Goal: Information Seeking & Learning: Learn about a topic

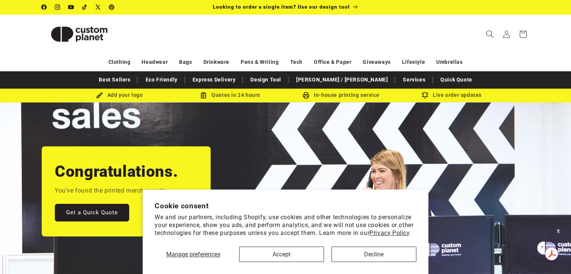
click at [491, 34] on icon "Search" at bounding box center [490, 34] width 8 height 8
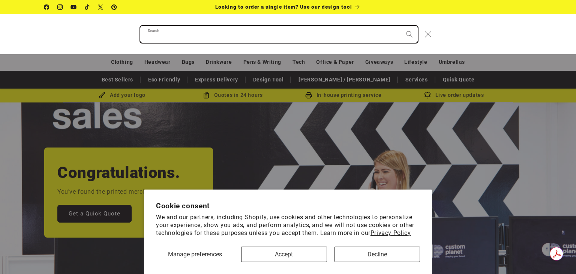
click at [313, 39] on input "Search" at bounding box center [279, 34] width 278 height 17
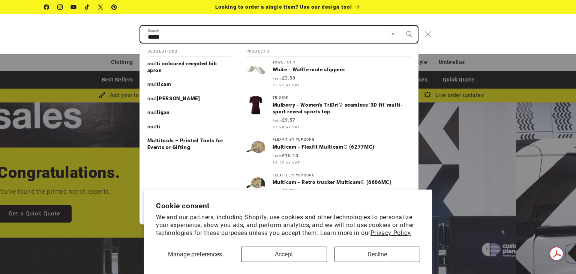
type input "*****"
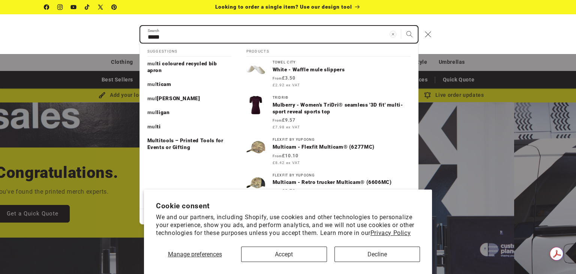
click at [401, 26] on button "Search" at bounding box center [409, 34] width 17 height 17
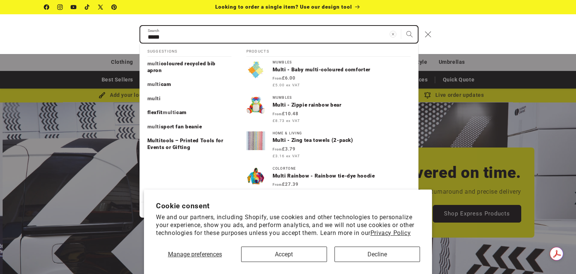
scroll to position [0, 576]
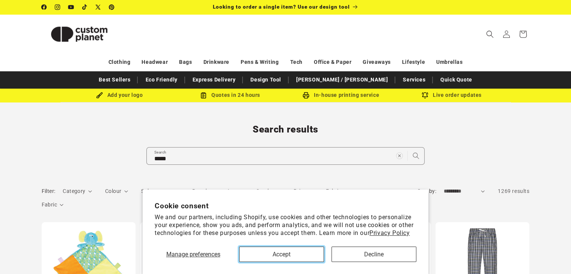
click at [283, 256] on button "Accept" at bounding box center [281, 254] width 85 height 15
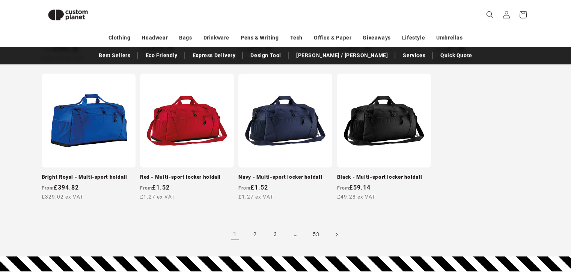
scroll to position [777, 0]
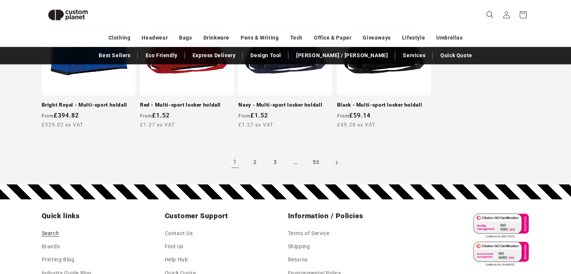
click at [336, 164] on icon "Next page" at bounding box center [336, 162] width 2 height 8
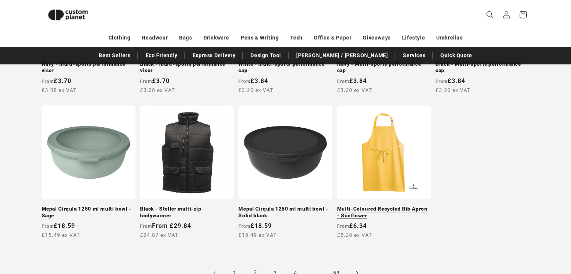
scroll to position [702, 0]
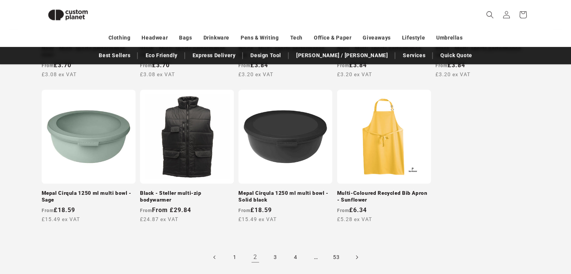
click at [357, 258] on icon "Next page" at bounding box center [356, 257] width 2 height 8
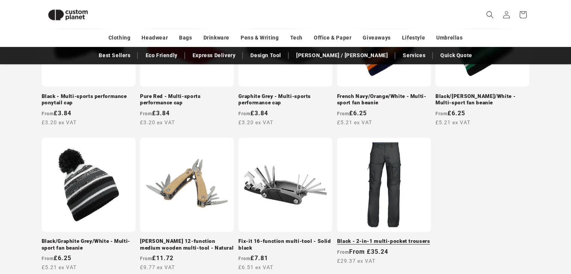
scroll to position [702, 0]
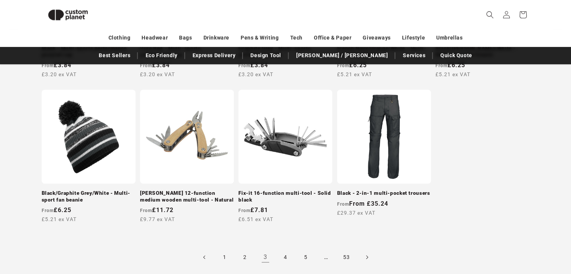
click at [363, 255] on span "Next page" at bounding box center [367, 257] width 8 height 8
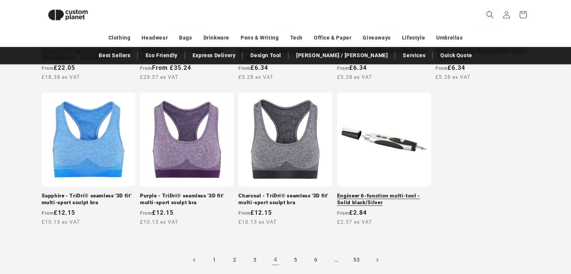
scroll to position [740, 0]
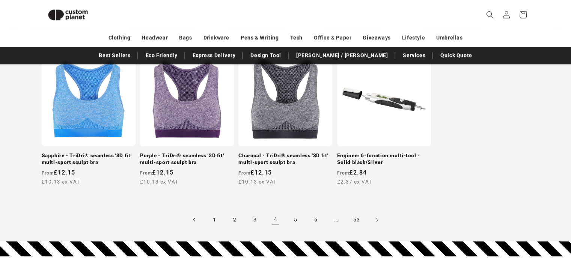
click at [382, 221] on link "Next page" at bounding box center [376, 219] width 17 height 17
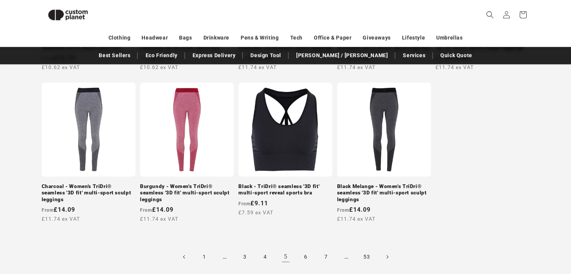
scroll to position [740, 0]
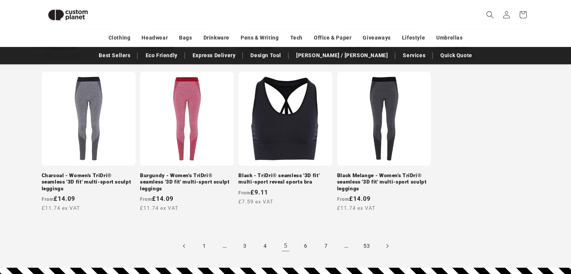
click at [387, 244] on icon "Next page" at bounding box center [387, 246] width 2 height 8
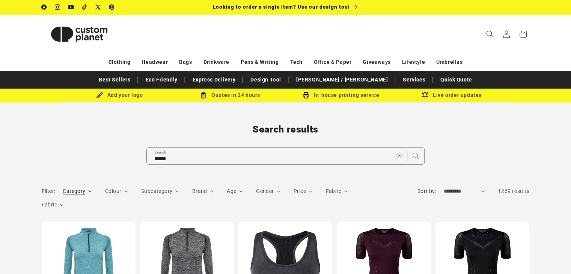
click at [77, 194] on span "Category" at bounding box center [74, 191] width 23 height 6
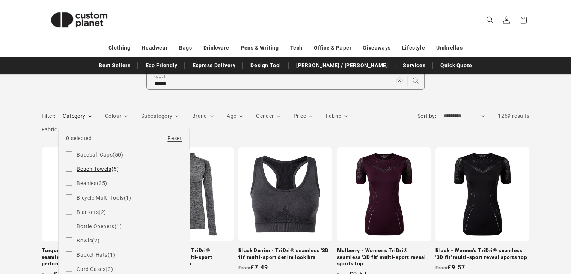
scroll to position [113, 0]
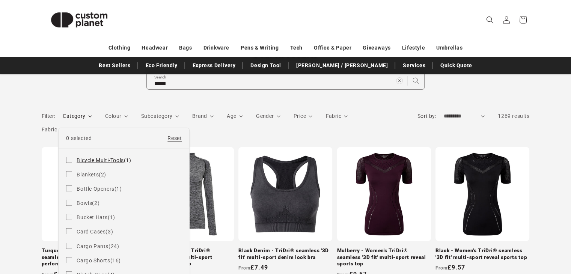
click at [69, 160] on icon at bounding box center [69, 160] width 6 height 6
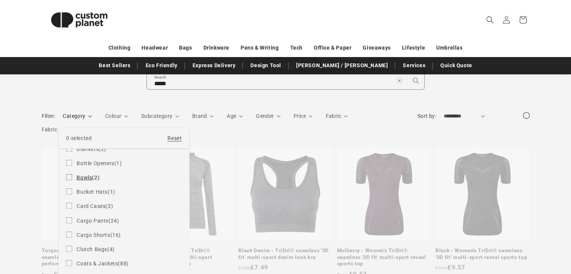
scroll to position [150, 0]
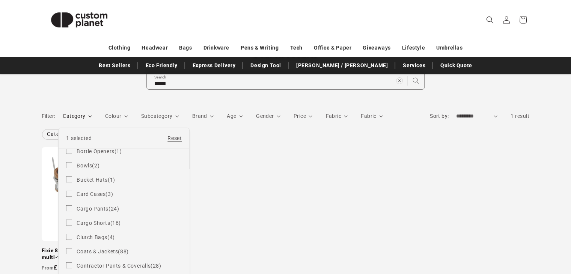
click at [68, 194] on icon at bounding box center [69, 194] width 6 height 6
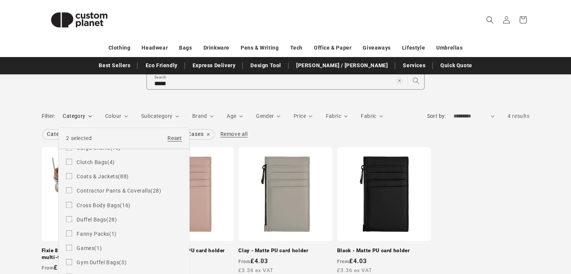
scroll to position [263, 0]
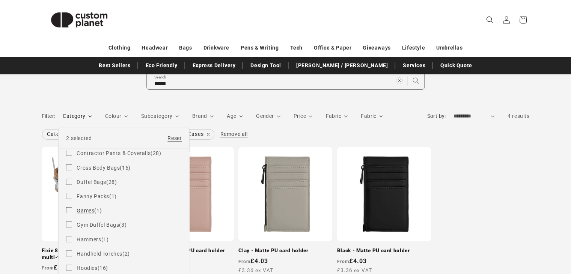
click at [70, 210] on icon at bounding box center [69, 210] width 6 height 6
click at [69, 224] on icon at bounding box center [69, 224] width 6 height 6
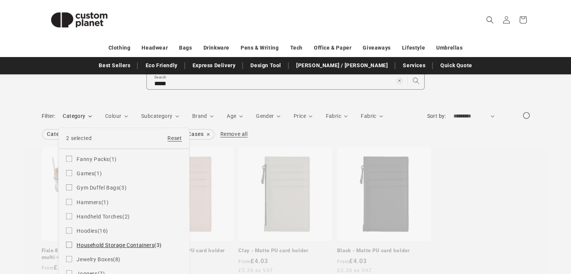
scroll to position [300, 0]
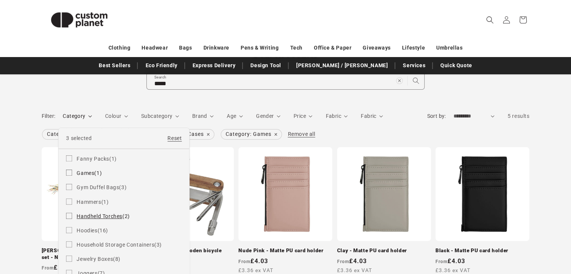
click at [66, 217] on icon at bounding box center [69, 216] width 6 height 6
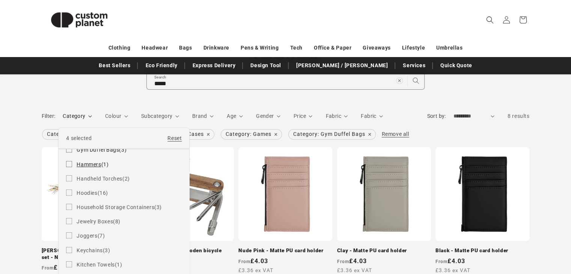
click at [71, 165] on icon at bounding box center [69, 164] width 6 height 6
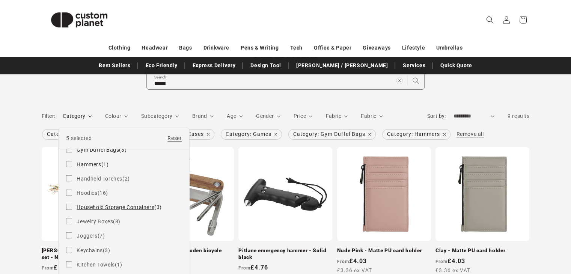
click at [66, 206] on rect at bounding box center [69, 207] width 6 height 6
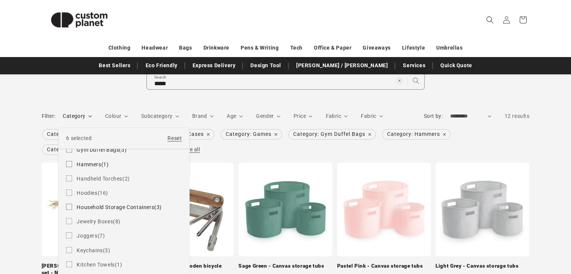
click at [70, 221] on icon at bounding box center [69, 221] width 6 height 6
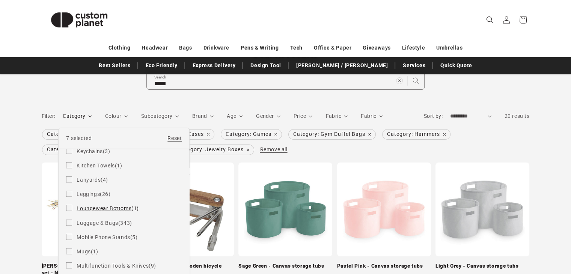
scroll to position [450, 0]
click at [65, 224] on ul "Activewear Tops (2) Activewear Tops (2 products) Aprons (49) Aprons (49 product…" at bounding box center [124, 256] width 131 height 1114
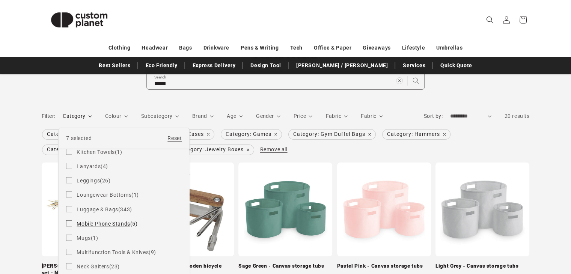
click at [69, 225] on icon at bounding box center [69, 223] width 6 height 6
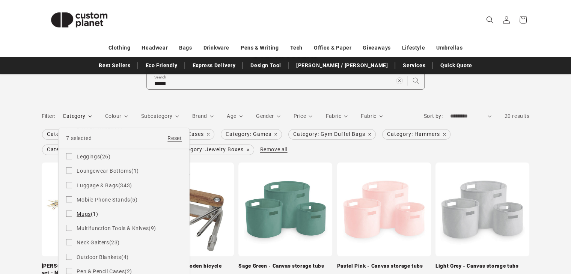
scroll to position [488, 0]
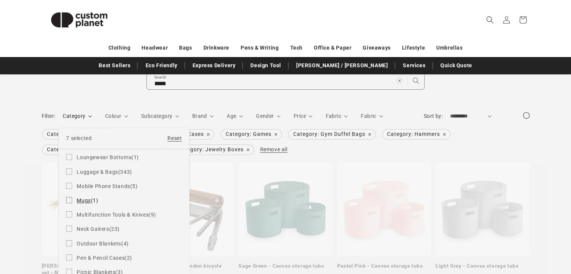
click at [69, 201] on icon at bounding box center [69, 200] width 6 height 6
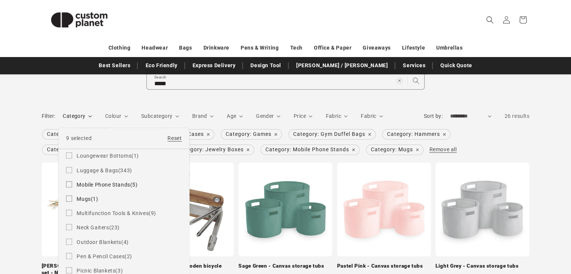
scroll to position [488, 0]
click at [68, 215] on icon at bounding box center [69, 214] width 6 height 6
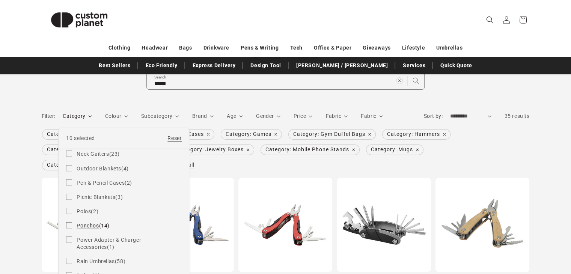
scroll to position [600, 0]
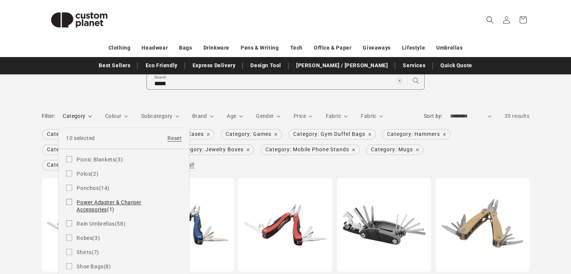
click at [69, 203] on icon at bounding box center [69, 202] width 6 height 6
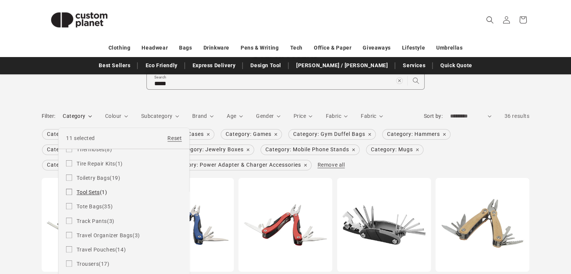
scroll to position [901, 0]
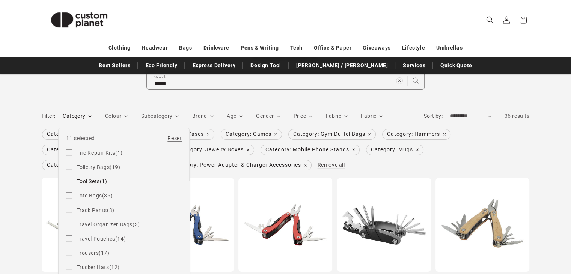
click at [71, 183] on icon at bounding box center [69, 181] width 6 height 6
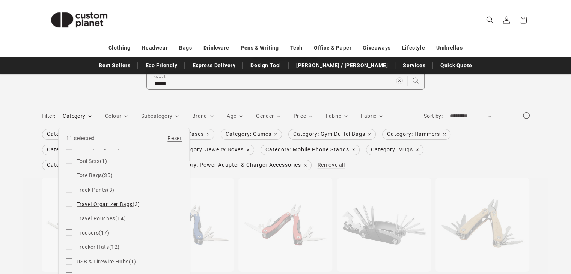
scroll to position [929, 0]
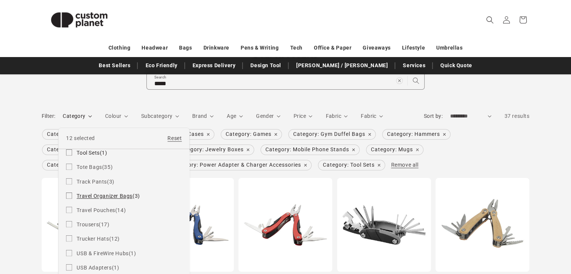
click at [70, 198] on label "Travel Organizer Bags (3) Travel Organizer Bags (3 products)" at bounding box center [124, 196] width 116 height 14
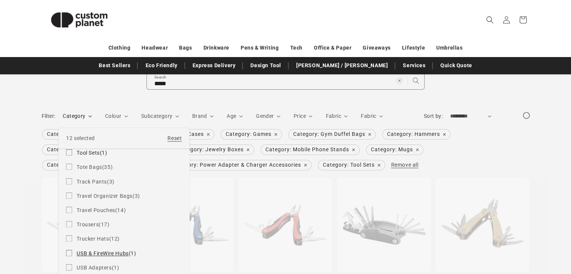
click at [69, 254] on icon at bounding box center [69, 253] width 6 height 6
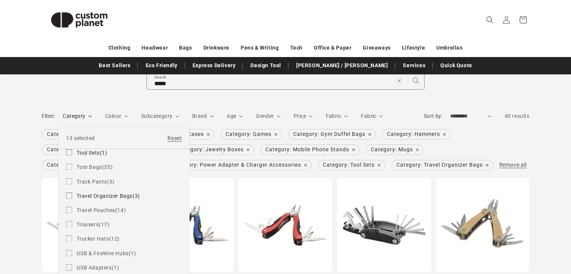
click at [68, 267] on icon at bounding box center [69, 267] width 6 height 6
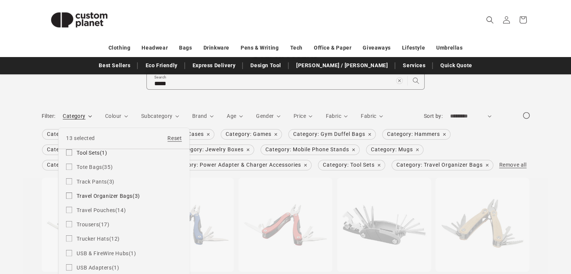
click at [63, 120] on summary "Category" at bounding box center [77, 116] width 29 height 8
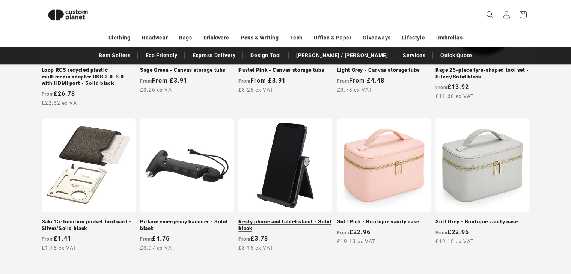
scroll to position [590, 0]
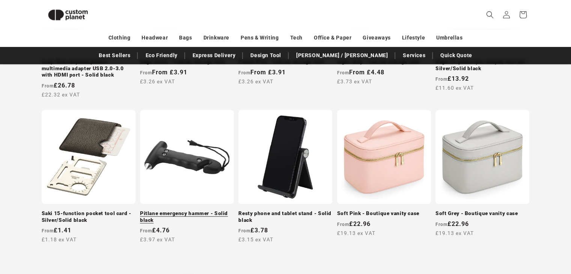
click at [180, 210] on link "Pitlane emergency hammer - Solid black" at bounding box center [187, 216] width 94 height 13
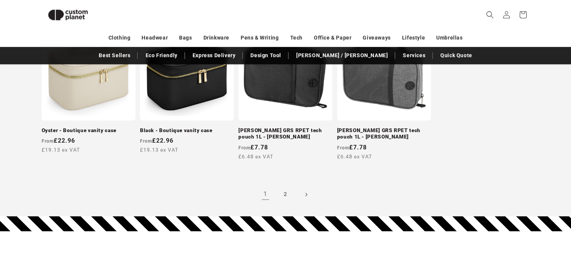
scroll to position [890, 0]
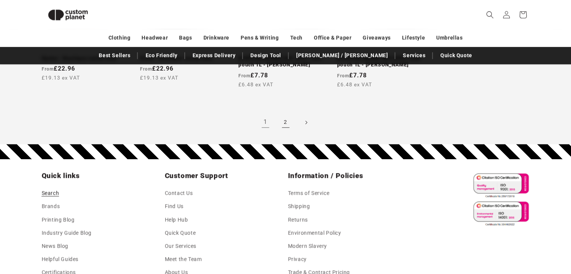
click at [285, 131] on link "2" at bounding box center [285, 122] width 17 height 17
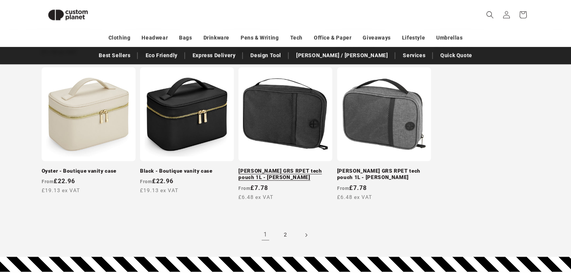
scroll to position [702, 0]
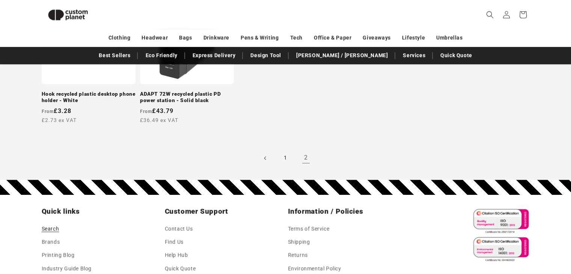
scroll to position [853, 0]
